Goal: Ask a question

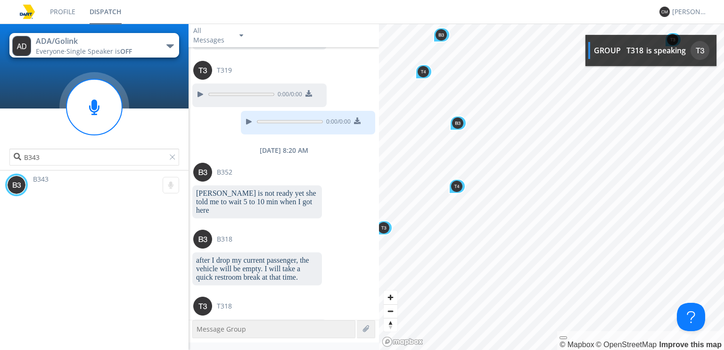
scroll to position [3151, 0]
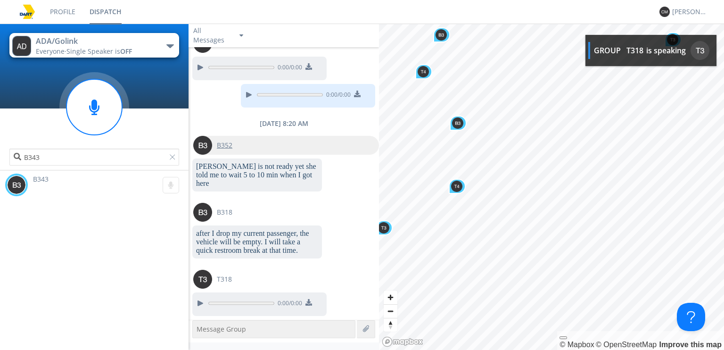
click at [201, 136] on img at bounding box center [202, 145] width 19 height 19
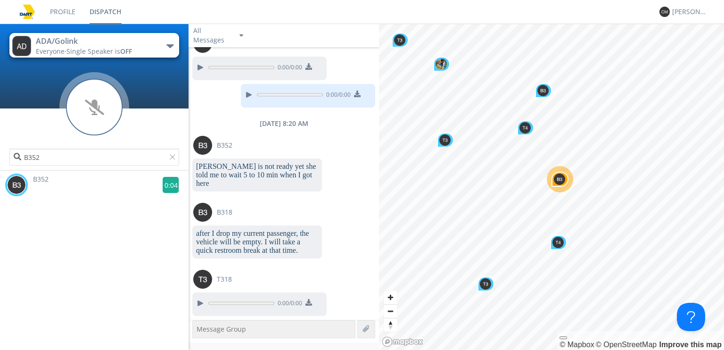
scroll to position [3190, 0]
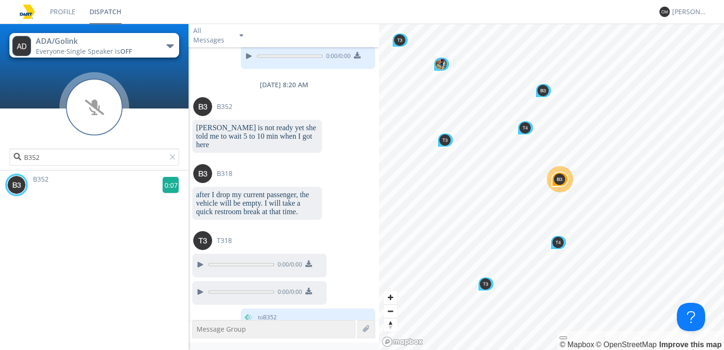
click at [166, 189] on g at bounding box center [171, 185] width 16 height 16
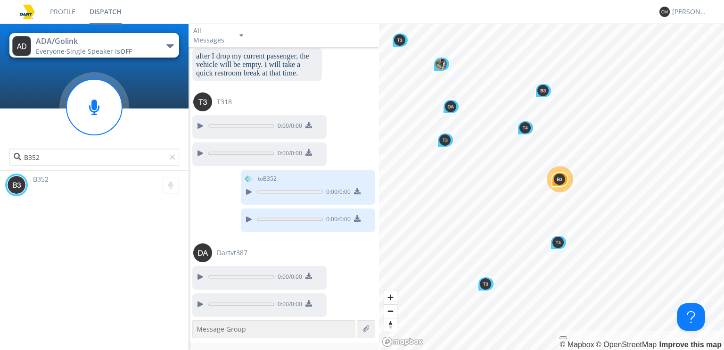
scroll to position [3281, 0]
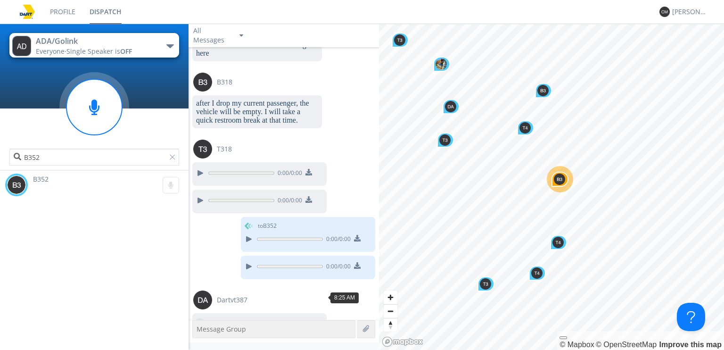
click at [199, 318] on div at bounding box center [199, 323] width 11 height 11
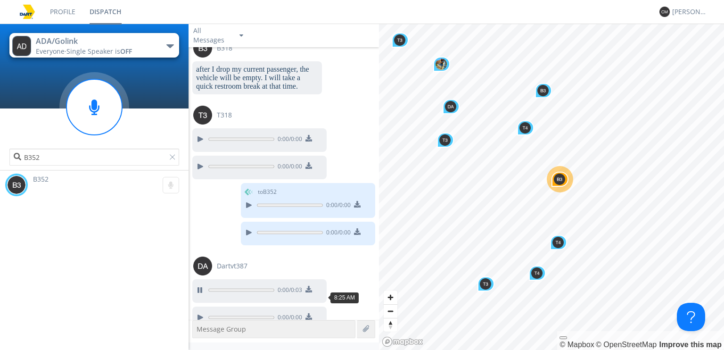
scroll to position [3328, 0]
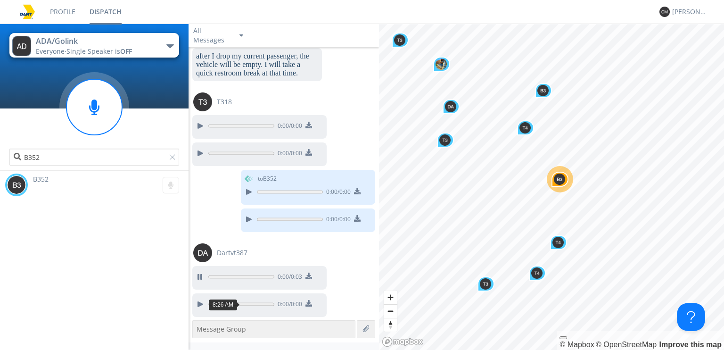
click at [243, 326] on div at bounding box center [248, 331] width 11 height 11
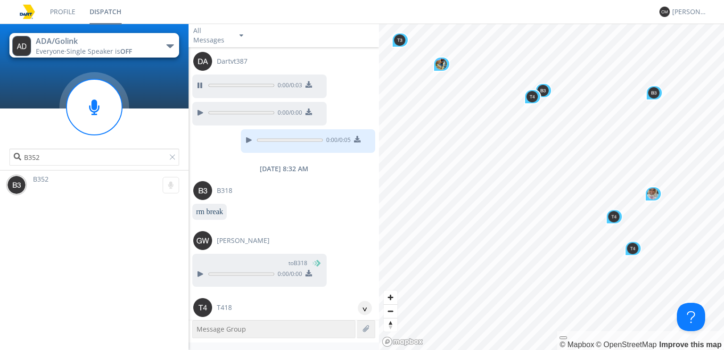
scroll to position [3643, 0]
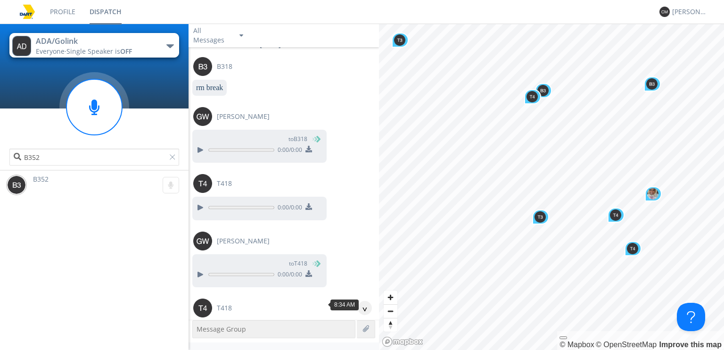
click at [196, 326] on div at bounding box center [199, 331] width 11 height 11
click at [199, 326] on div at bounding box center [199, 331] width 11 height 11
drag, startPoint x: 0, startPoint y: 78, endPoint x: 4, endPoint y: 70, distance: 8.6
click at [0, 78] on div "ADA/Golink Everyone · Single Speaker is OFF ADA/Golink Dispatcher and Mechanic …" at bounding box center [94, 97] width 188 height 146
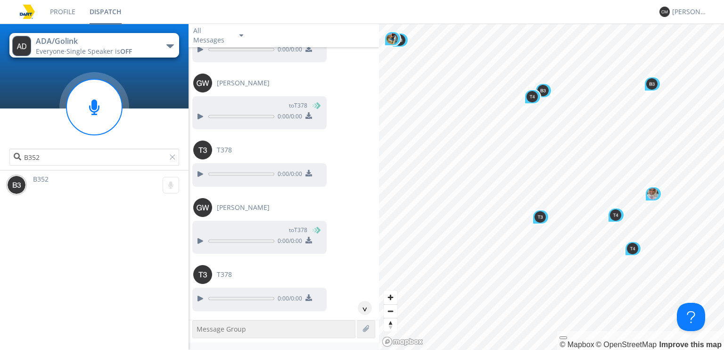
scroll to position [5876, 0]
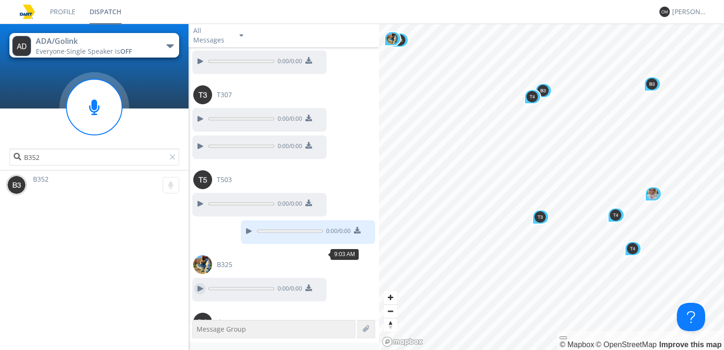
click at [199, 283] on div at bounding box center [199, 288] width 11 height 11
click at [198, 255] on img at bounding box center [202, 264] width 19 height 19
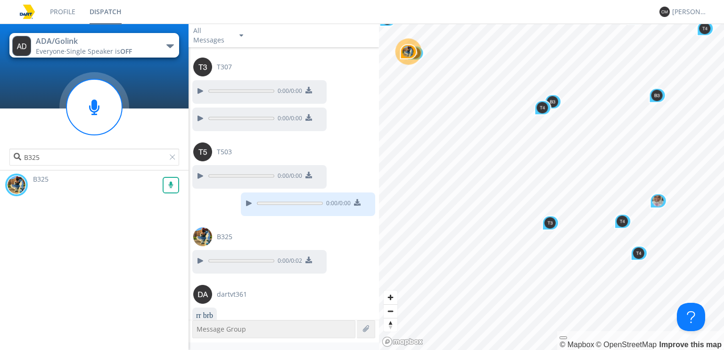
scroll to position [5942, 0]
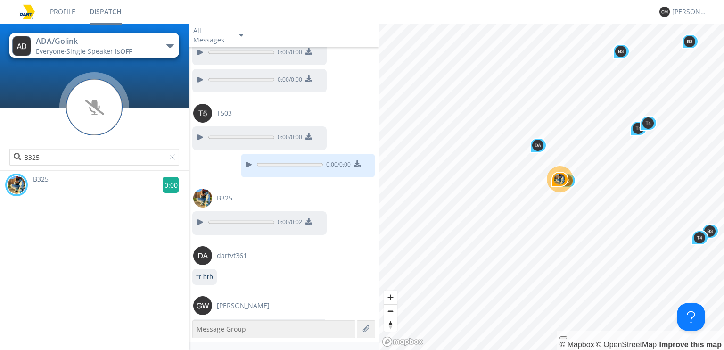
click at [168, 187] on g at bounding box center [171, 185] width 16 height 16
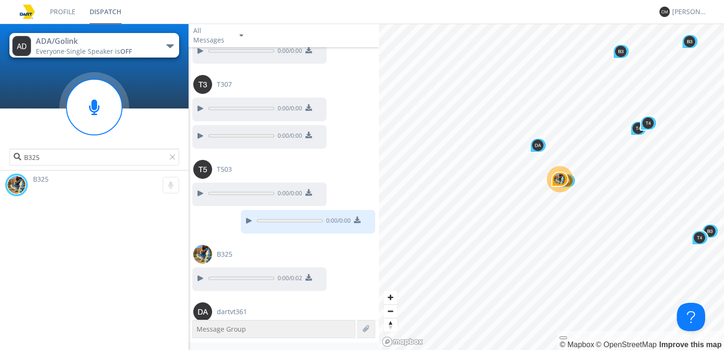
scroll to position [5839, 0]
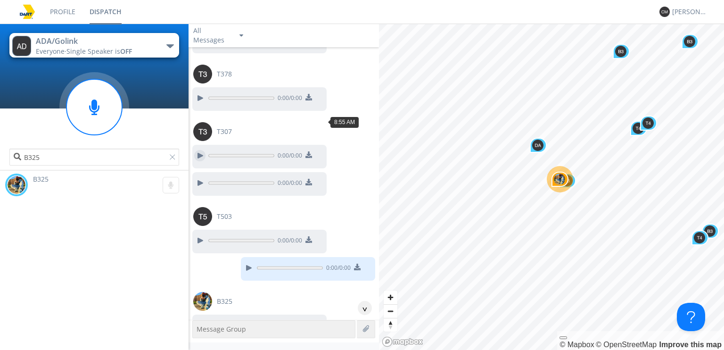
click at [202, 150] on div at bounding box center [199, 155] width 11 height 11
click at [197, 235] on div at bounding box center [199, 240] width 11 height 11
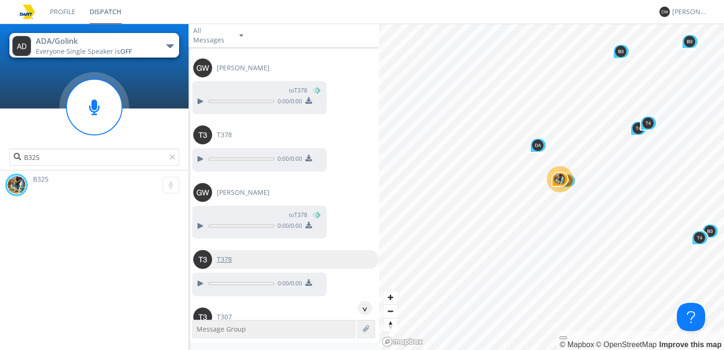
scroll to position [5651, 0]
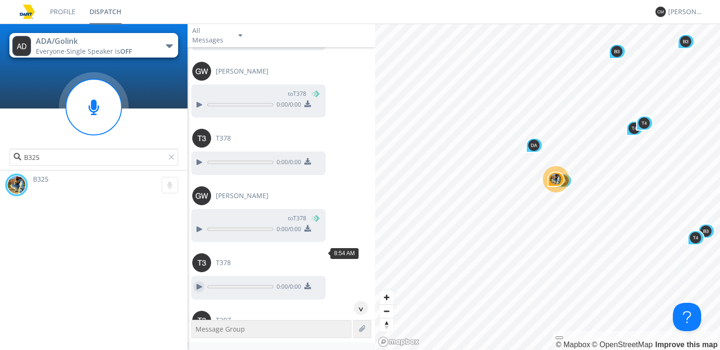
click at [202, 281] on div at bounding box center [198, 286] width 11 height 11
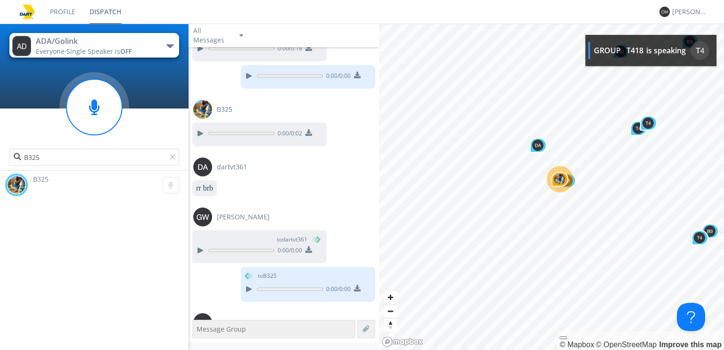
scroll to position [6088, 0]
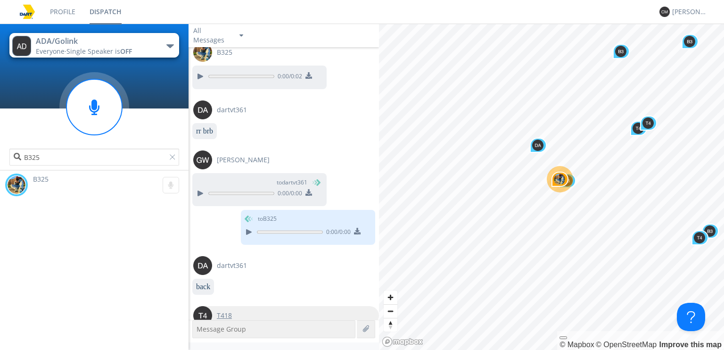
click at [199, 306] on img at bounding box center [202, 315] width 19 height 19
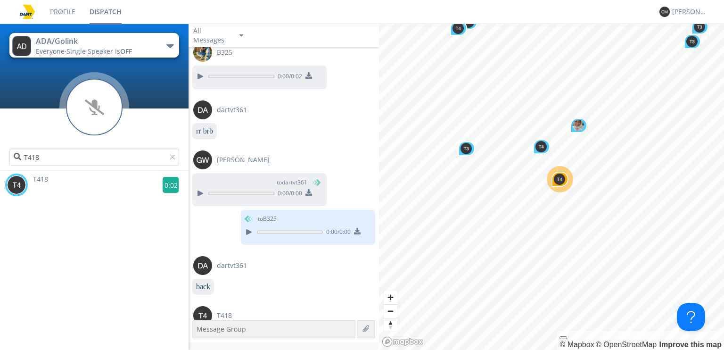
click at [173, 186] on g at bounding box center [171, 185] width 16 height 16
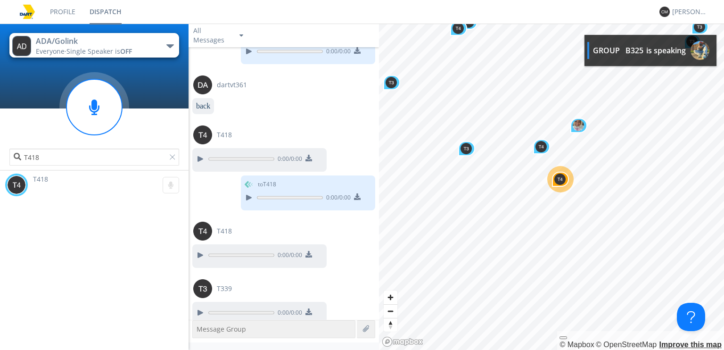
scroll to position [6325, 0]
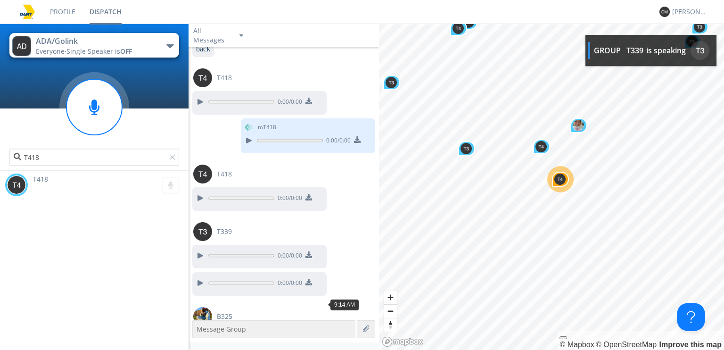
click at [196, 335] on div at bounding box center [199, 340] width 11 height 11
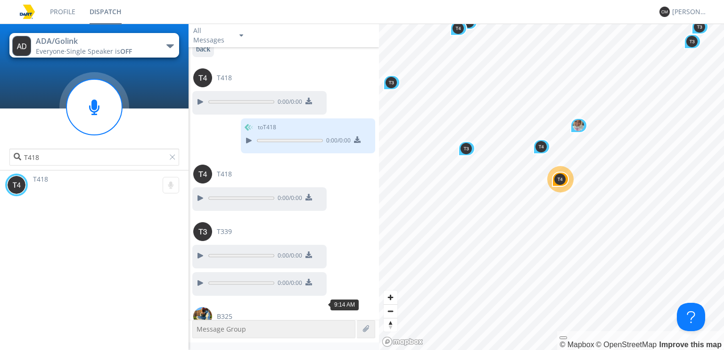
scroll to position [6383, 0]
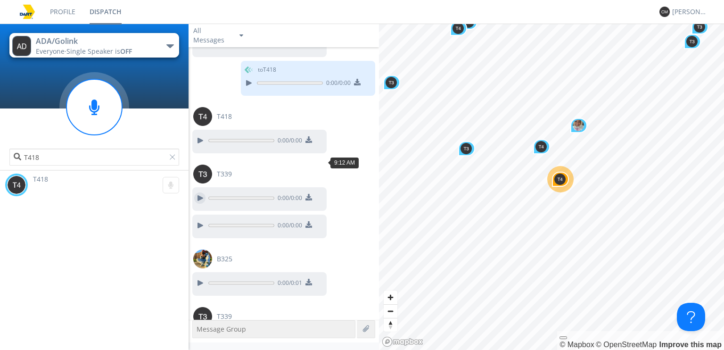
click at [202, 192] on div at bounding box center [199, 197] width 11 height 11
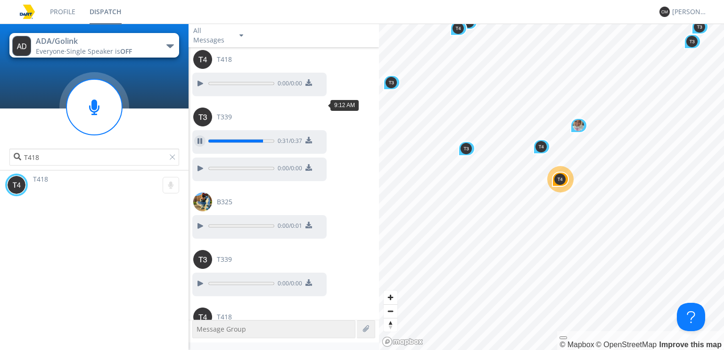
click at [201, 135] on div at bounding box center [199, 140] width 11 height 11
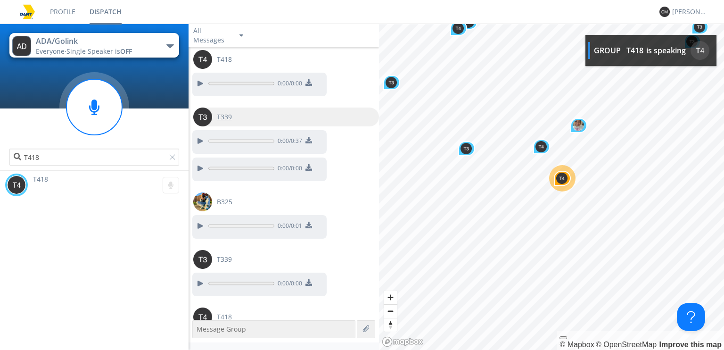
click at [202, 107] on img at bounding box center [202, 116] width 19 height 19
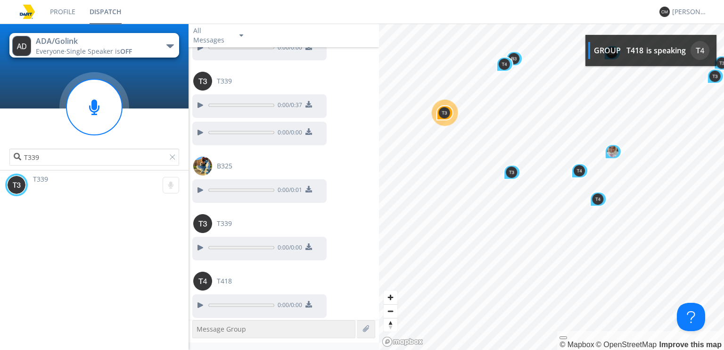
scroll to position [6497, 0]
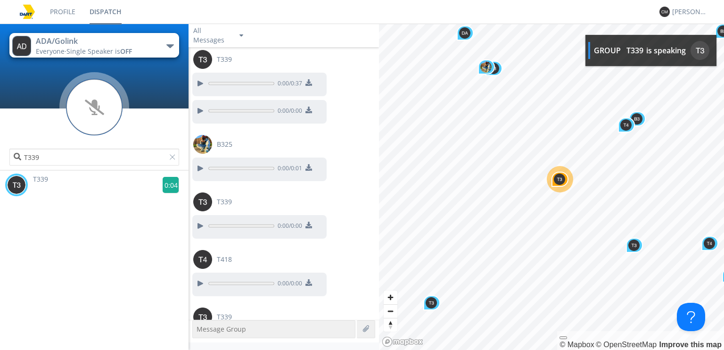
click at [166, 184] on g at bounding box center [171, 185] width 16 height 16
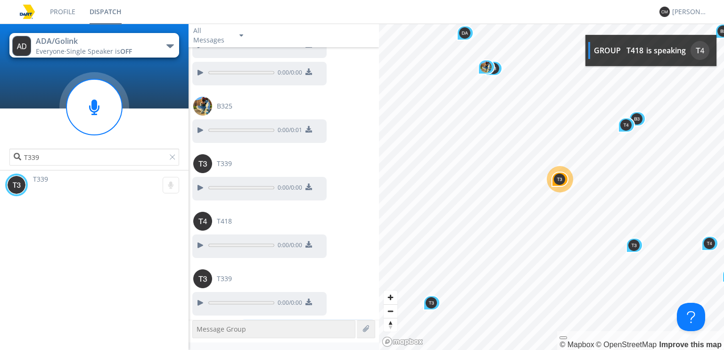
scroll to position [6592, 0]
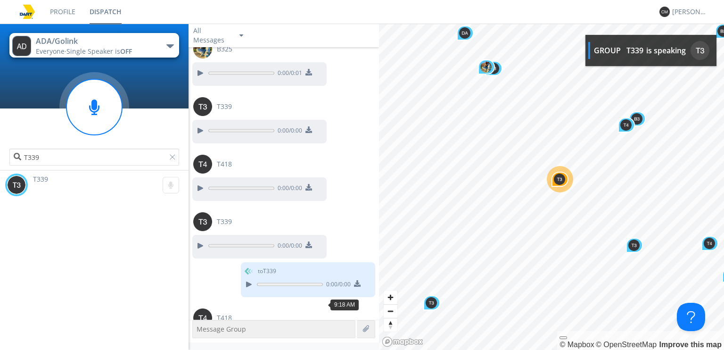
click at [201, 336] on div at bounding box center [199, 341] width 11 height 11
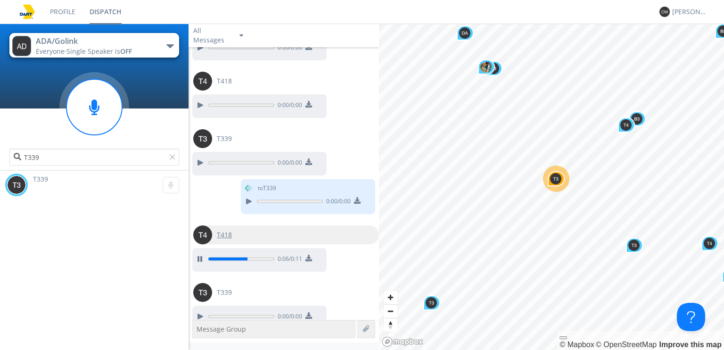
scroll to position [6677, 0]
click at [205, 223] on img at bounding box center [202, 232] width 19 height 19
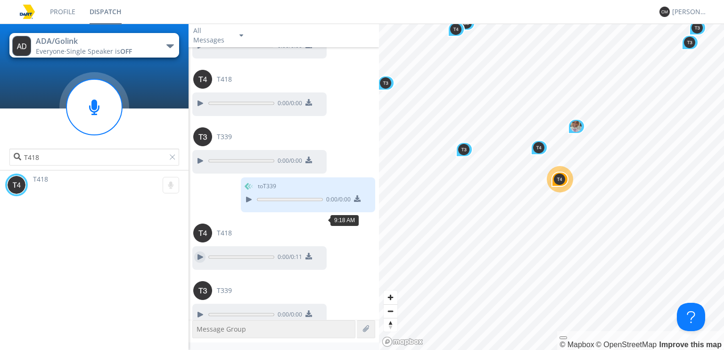
click at [197, 251] on div at bounding box center [199, 256] width 11 height 11
click at [198, 251] on div at bounding box center [199, 256] width 11 height 11
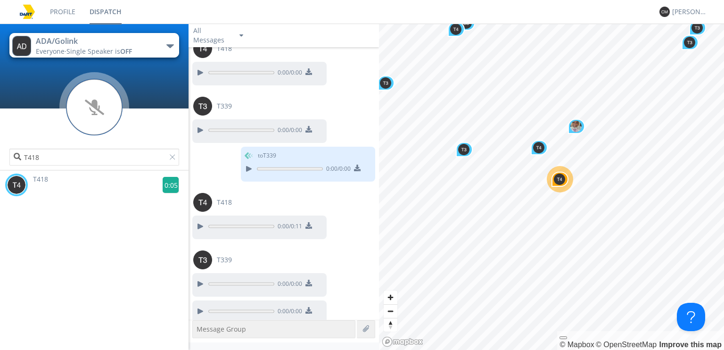
scroll to position [6715, 0]
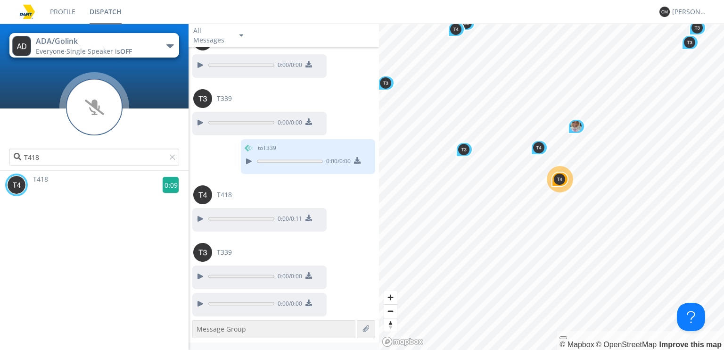
click at [170, 188] on g at bounding box center [171, 185] width 16 height 16
click at [198, 270] on div at bounding box center [199, 275] width 11 height 11
click at [200, 298] on div at bounding box center [199, 303] width 11 height 11
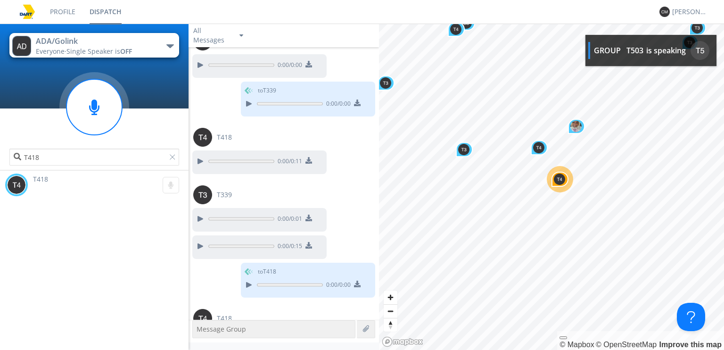
scroll to position [6830, 0]
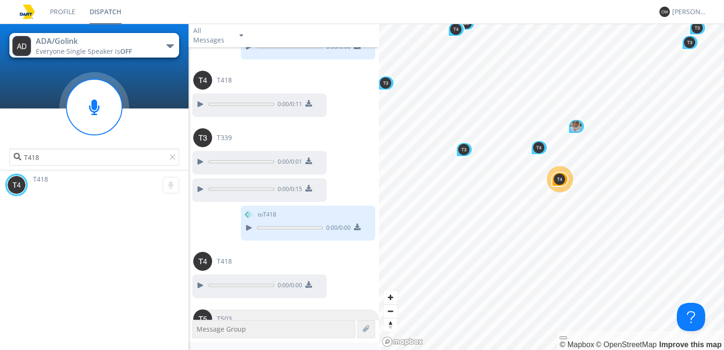
click at [200, 309] on img at bounding box center [202, 318] width 19 height 19
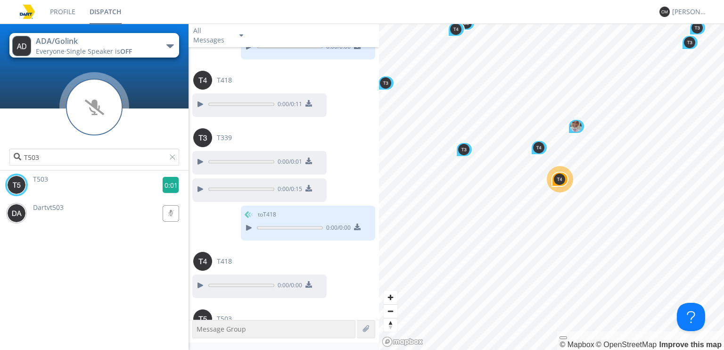
click at [163, 183] on g at bounding box center [171, 185] width 16 height 16
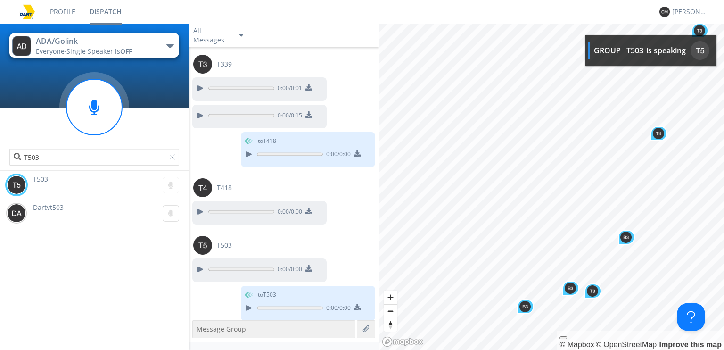
scroll to position [6926, 0]
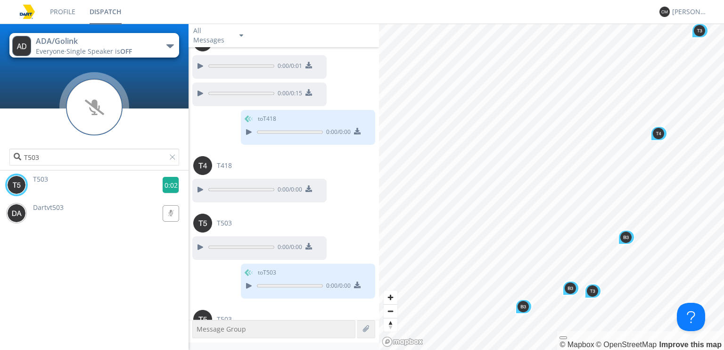
click at [163, 181] on g at bounding box center [171, 185] width 16 height 16
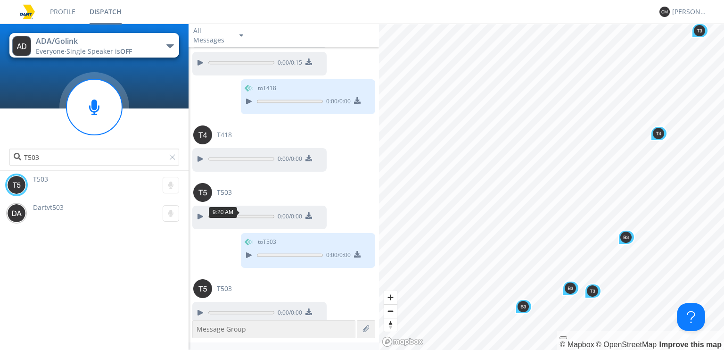
scroll to position [6964, 0]
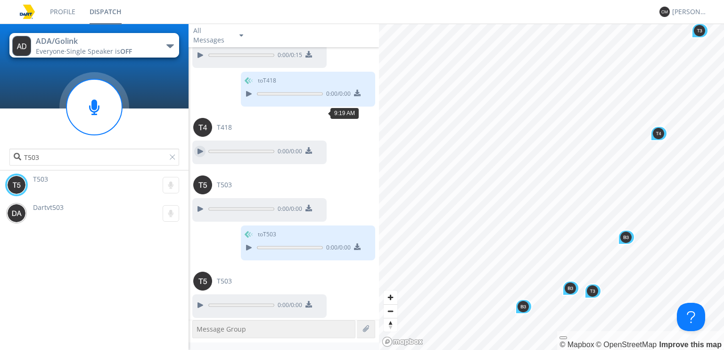
click at [202, 146] on div at bounding box center [199, 151] width 11 height 11
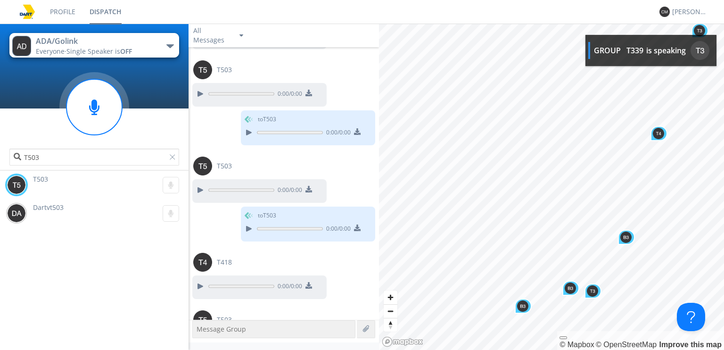
scroll to position [7136, 0]
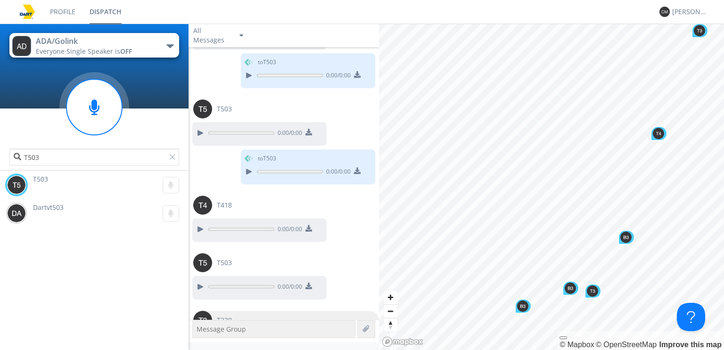
click at [210, 310] on img at bounding box center [202, 319] width 19 height 19
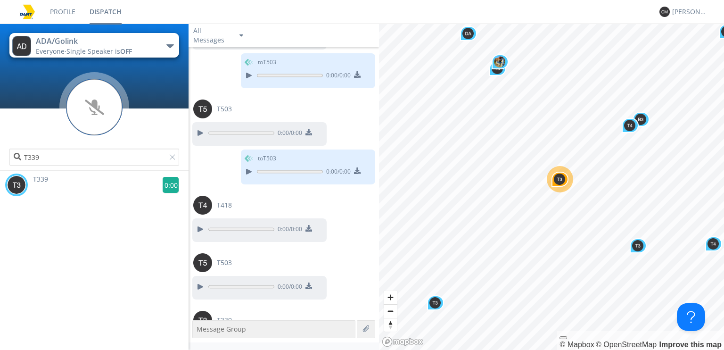
click at [170, 179] on g at bounding box center [171, 185] width 16 height 16
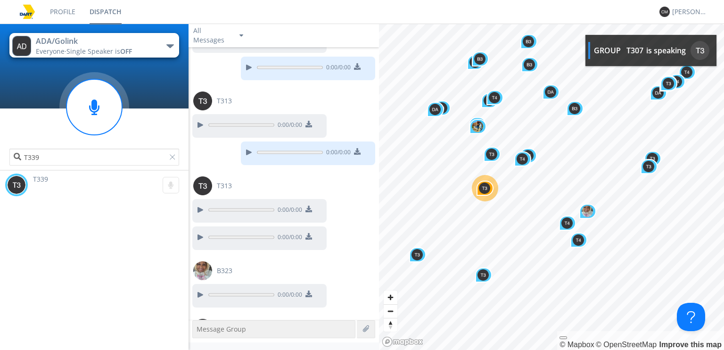
scroll to position [9417, 0]
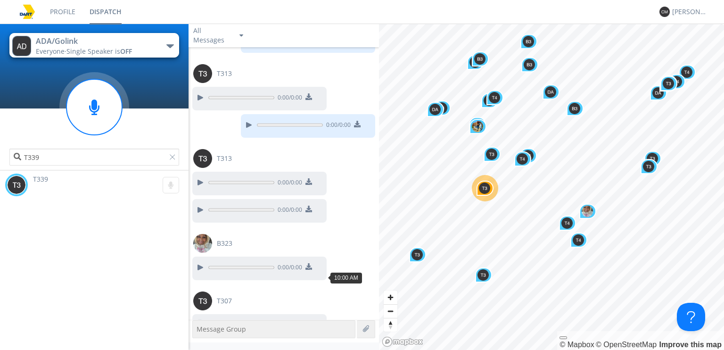
click at [198, 319] on div at bounding box center [199, 324] width 11 height 11
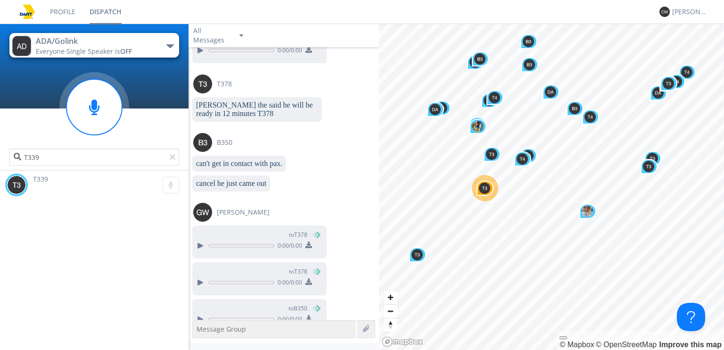
scroll to position [10047, 0]
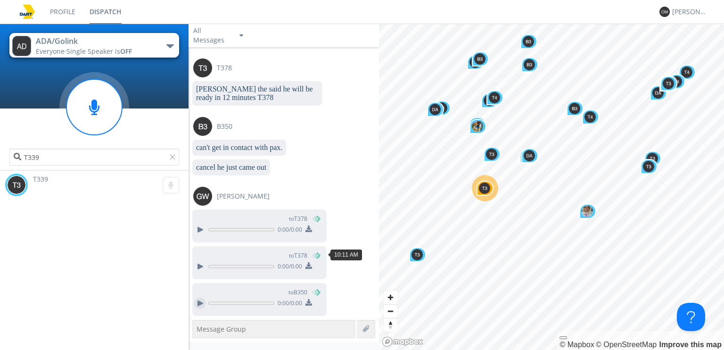
click at [202, 297] on div at bounding box center [199, 302] width 11 height 11
click at [202, 261] on div at bounding box center [199, 266] width 11 height 11
click at [203, 224] on div at bounding box center [199, 229] width 11 height 11
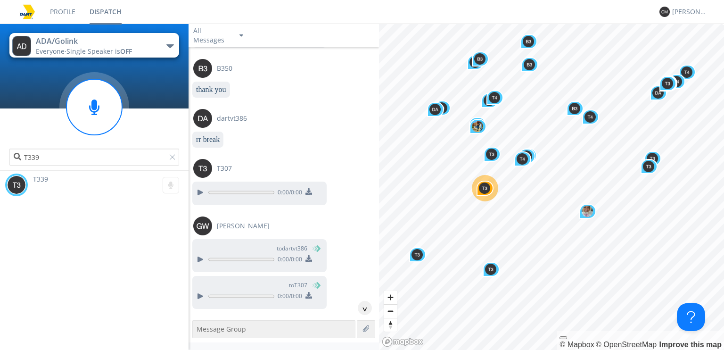
scroll to position [10673, 0]
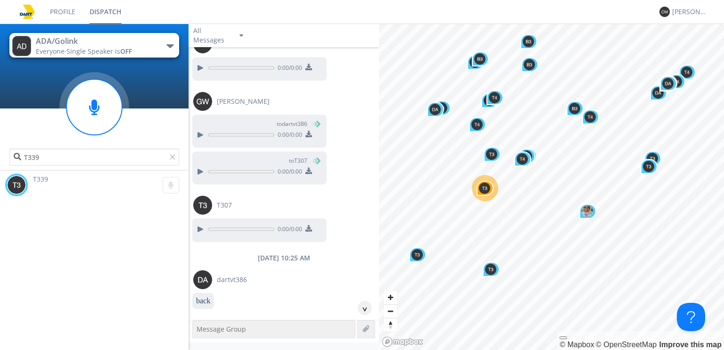
click at [200, 320] on img at bounding box center [202, 329] width 19 height 19
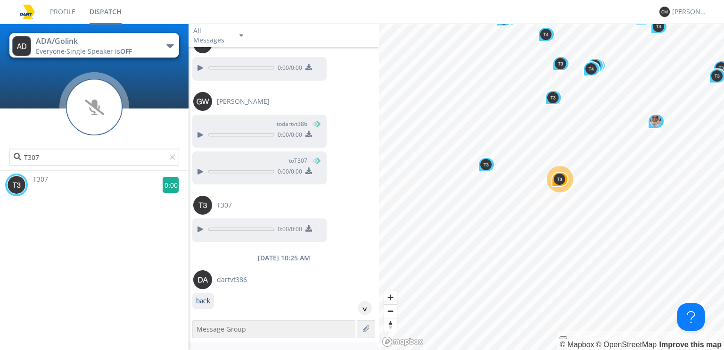
click at [169, 187] on g at bounding box center [171, 185] width 16 height 16
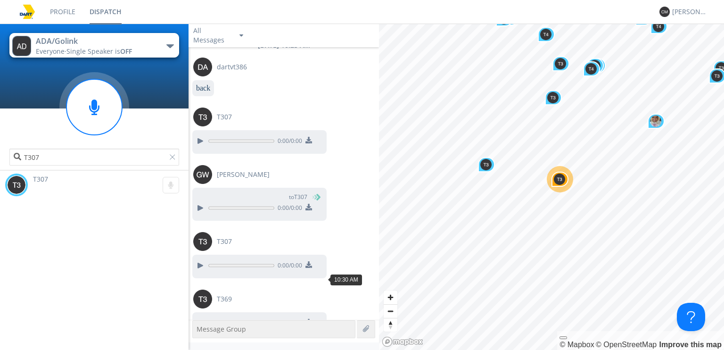
scroll to position [10893, 0]
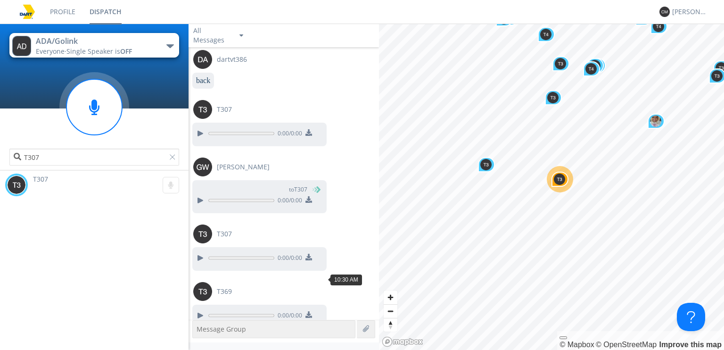
click at [205, 304] on div "0:00 / 0:00" at bounding box center [259, 316] width 134 height 24
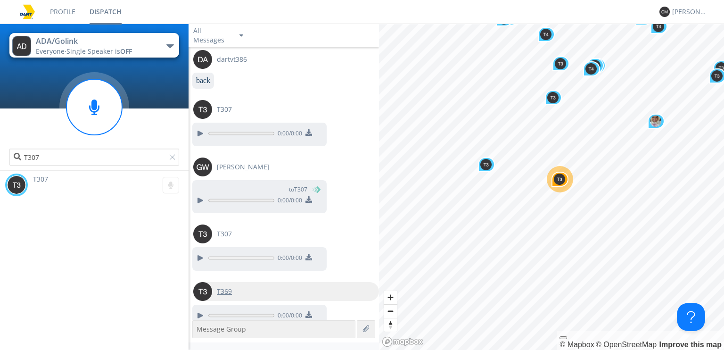
click at [204, 282] on img at bounding box center [202, 291] width 19 height 19
type input "T369"
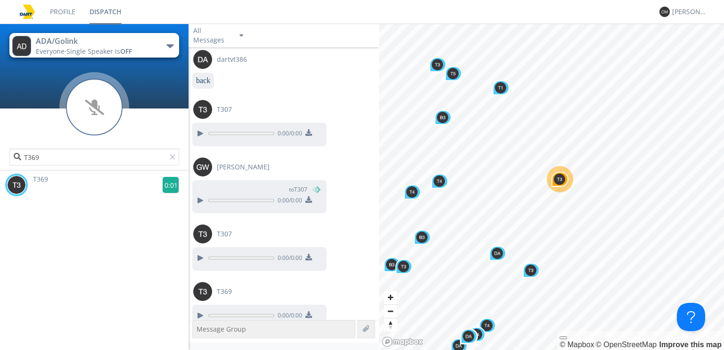
click at [163, 185] on g at bounding box center [171, 185] width 16 height 16
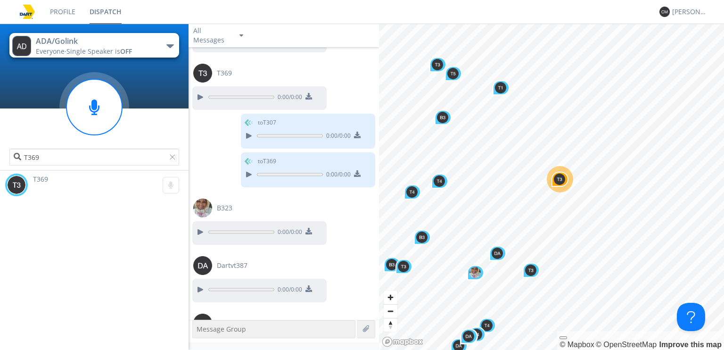
scroll to position [11112, 0]
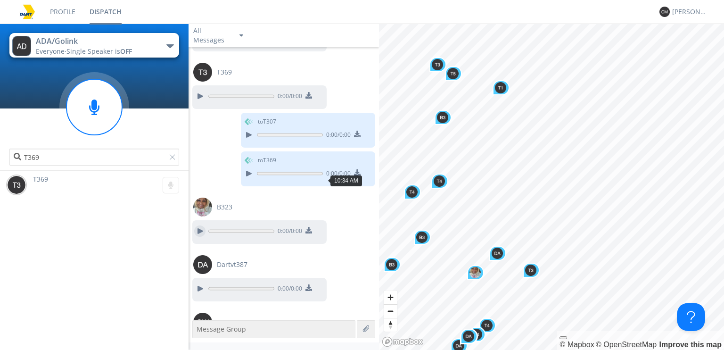
click at [201, 225] on div at bounding box center [199, 230] width 11 height 11
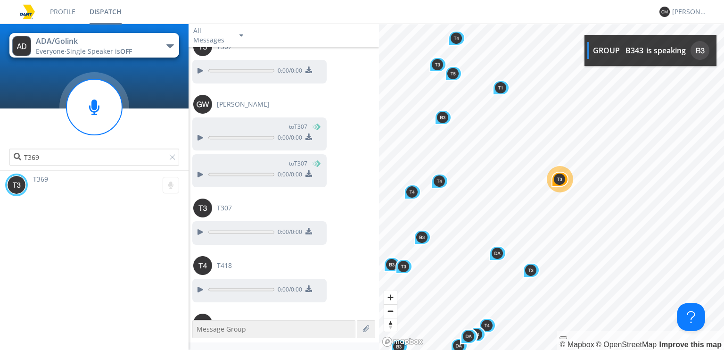
scroll to position [11545, 0]
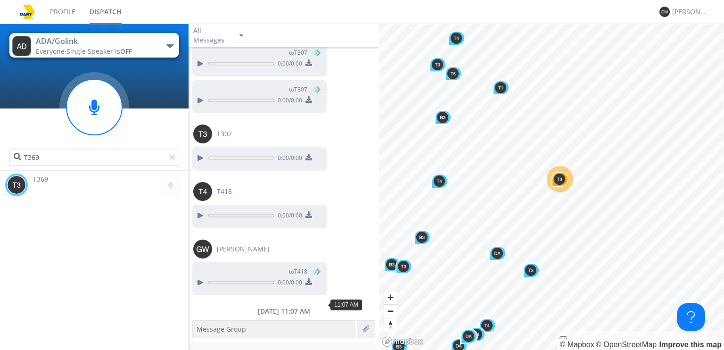
click at [204, 349] on div at bounding box center [199, 356] width 11 height 11
click at [203, 349] on div at bounding box center [199, 356] width 11 height 11
click at [198, 349] on div at bounding box center [199, 356] width 11 height 11
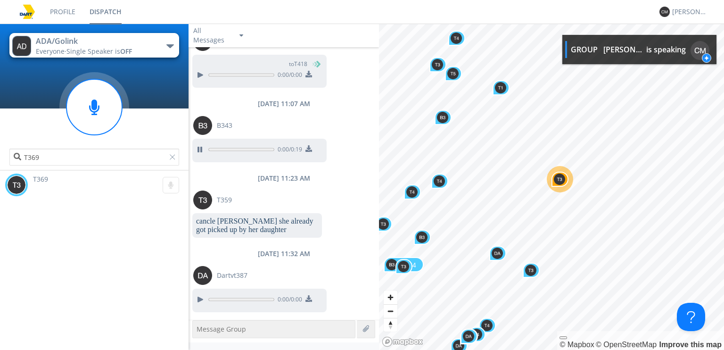
scroll to position [11780, 0]
